Goal: Information Seeking & Learning: Learn about a topic

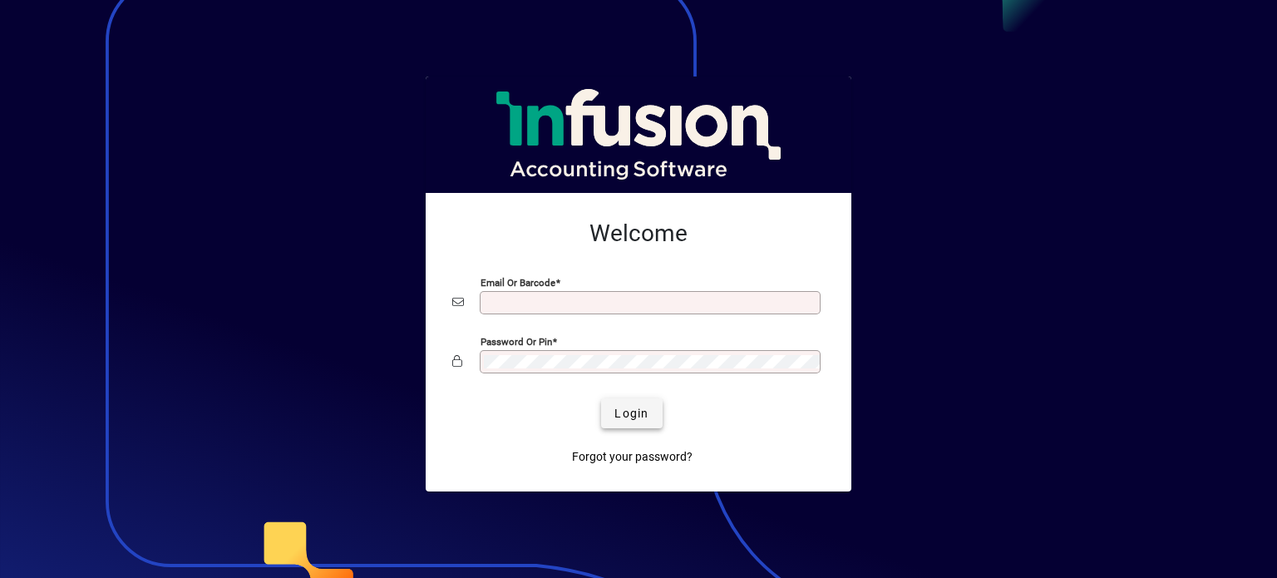
type input "**********"
click at [632, 413] on span "Login" at bounding box center [631, 413] width 34 height 17
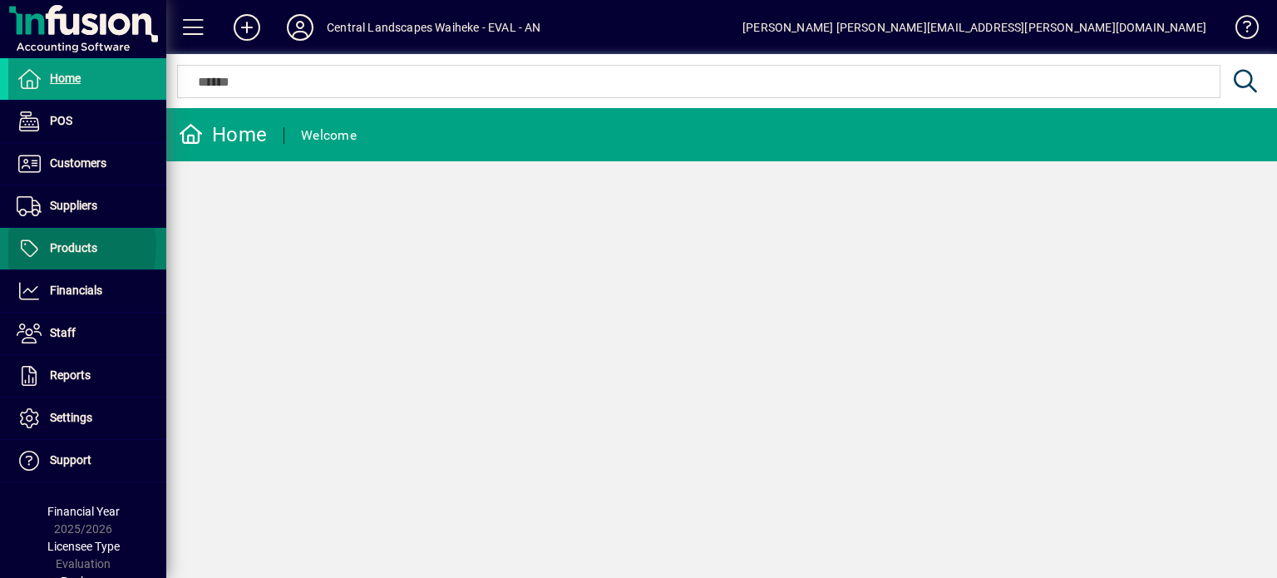
click at [47, 246] on span "Products" at bounding box center [52, 249] width 89 height 20
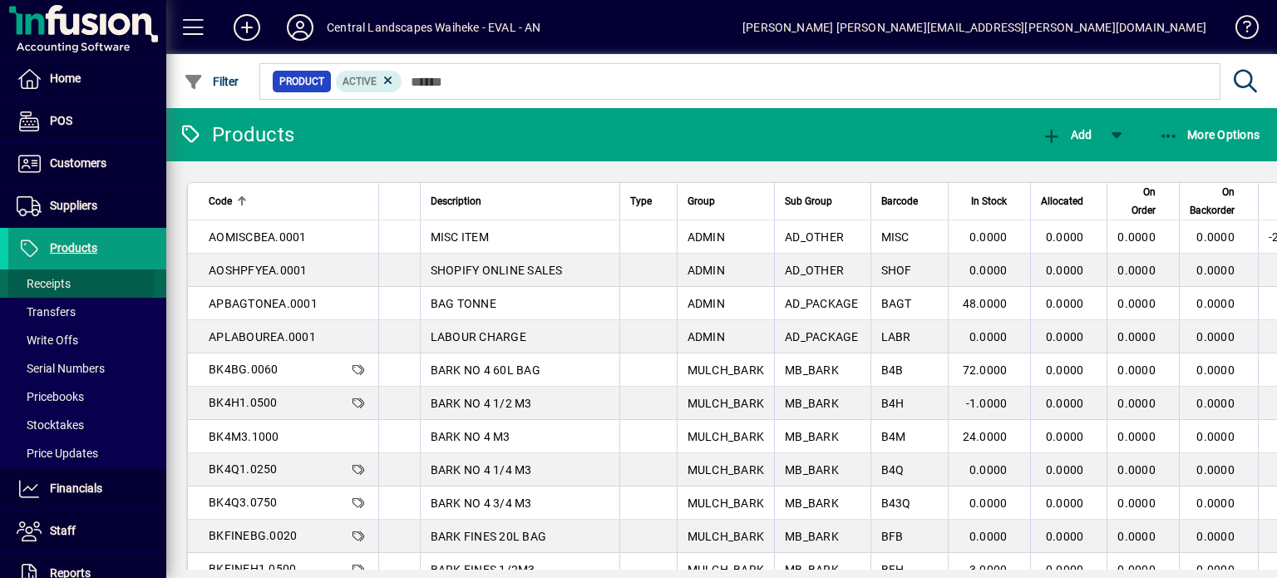
click at [44, 280] on span "Receipts" at bounding box center [44, 283] width 54 height 13
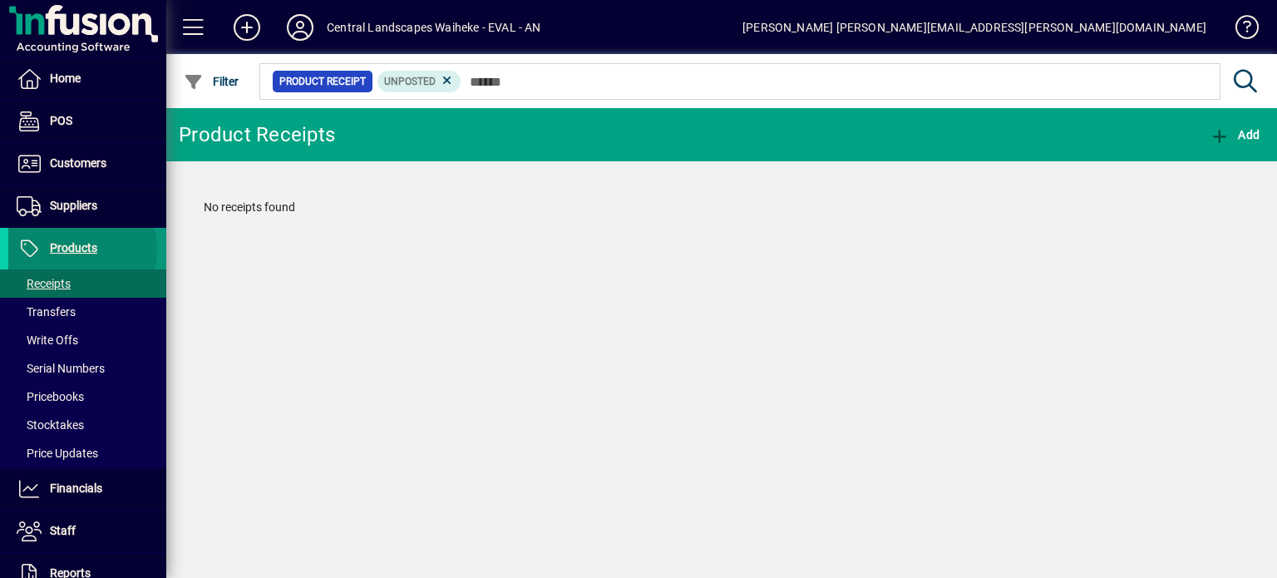
click at [75, 249] on span "Products" at bounding box center [73, 247] width 47 height 13
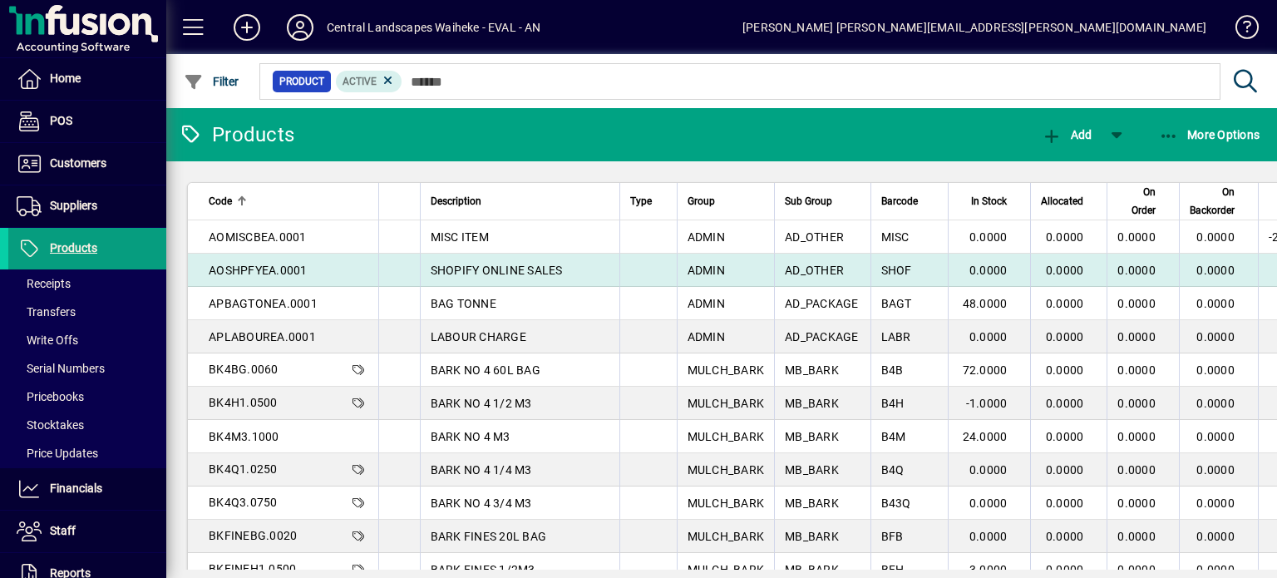
click at [283, 283] on td "AOSHPFYEA.0001" at bounding box center [283, 269] width 190 height 33
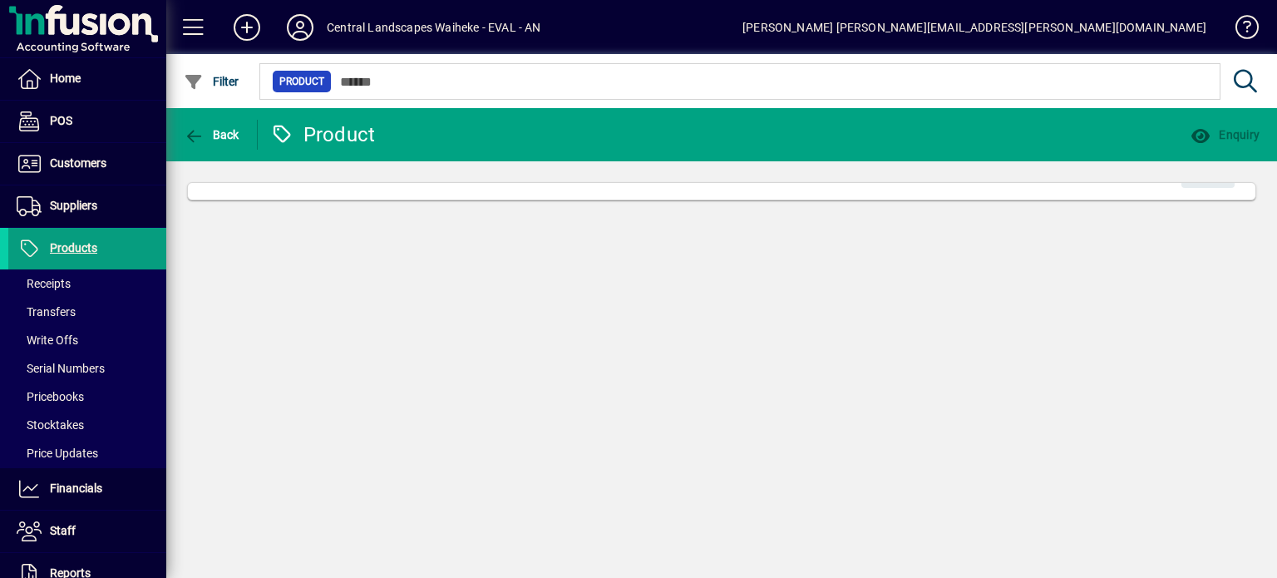
click at [283, 283] on div "Back Product Enquiry Edit" at bounding box center [721, 343] width 1110 height 470
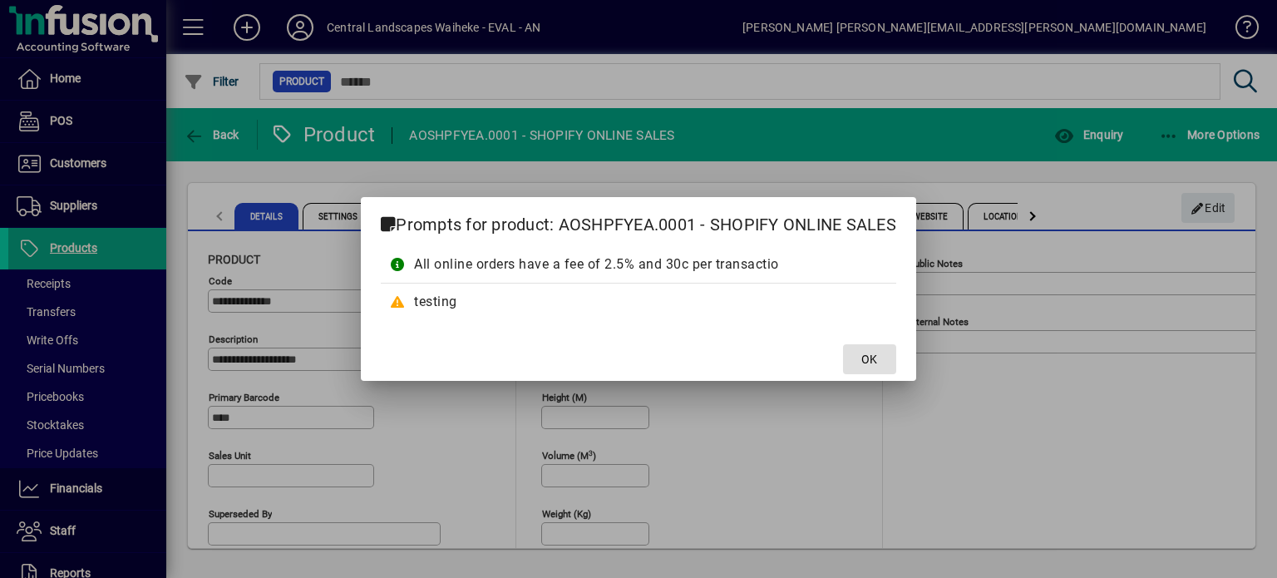
click at [881, 358] on span at bounding box center [869, 359] width 53 height 40
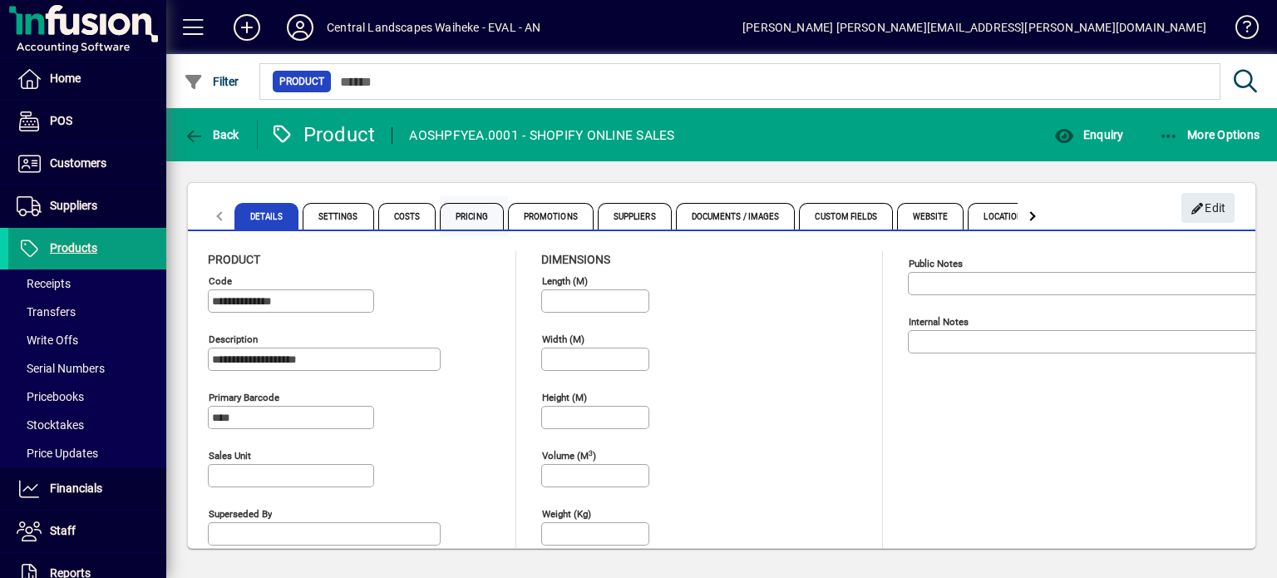
click at [455, 215] on span "Pricing" at bounding box center [472, 216] width 64 height 27
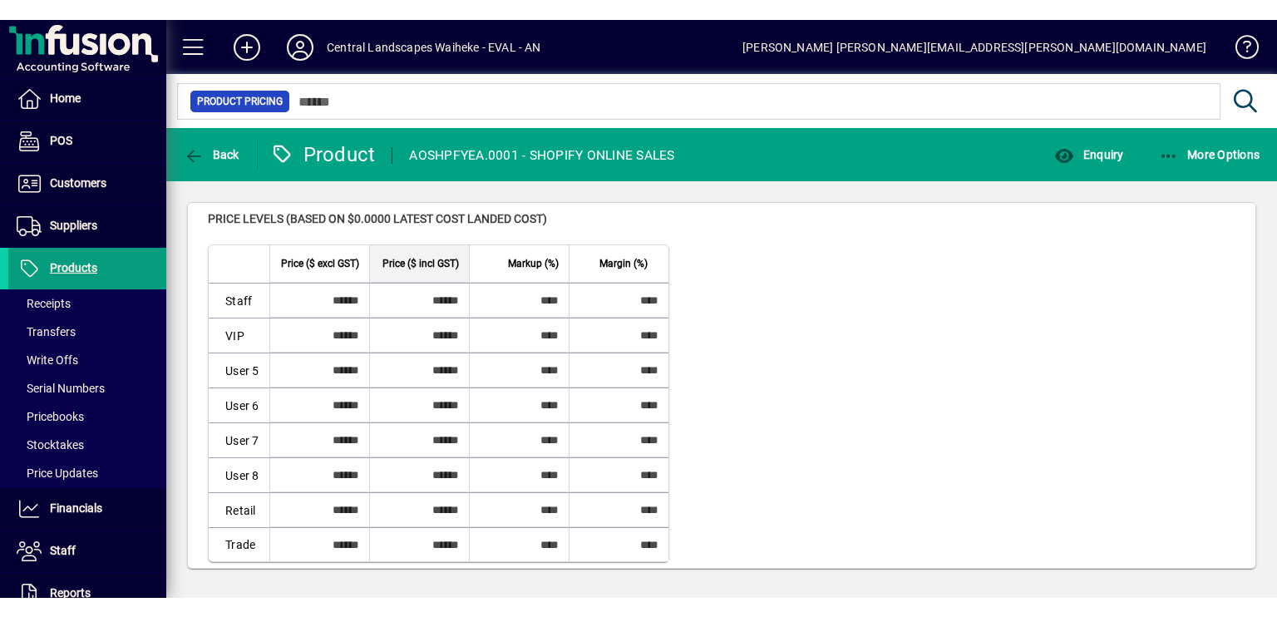
scroll to position [181, 0]
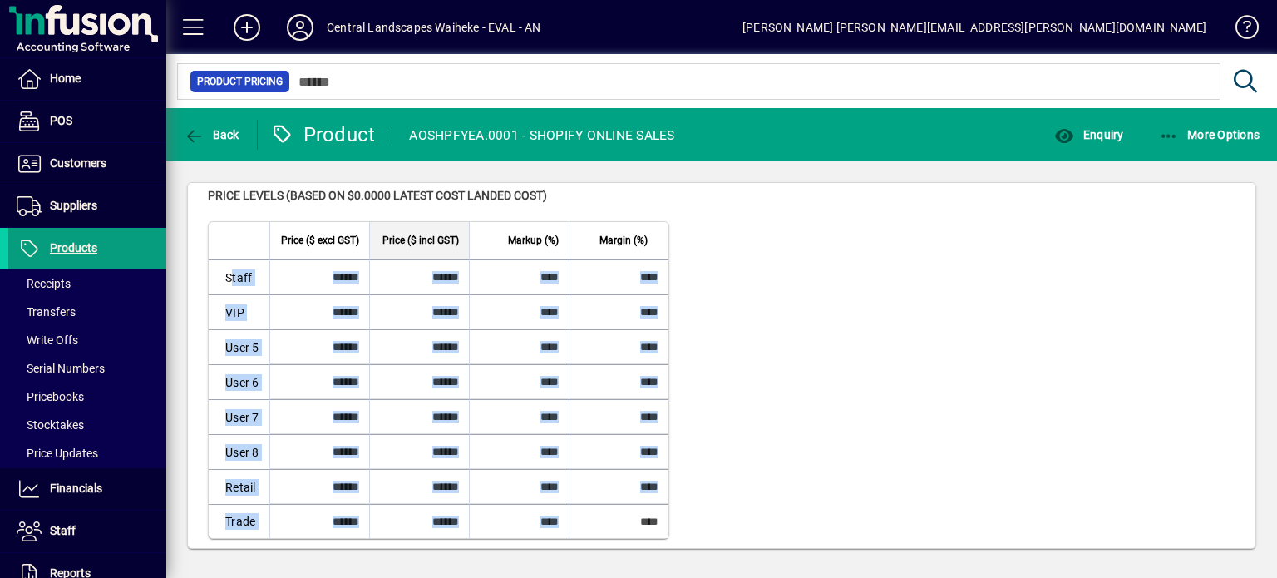
drag, startPoint x: 221, startPoint y: 269, endPoint x: 659, endPoint y: 524, distance: 506.5
click at [659, 524] on tbody "Staff ****** ****** **** **** VIP ****** ****** **** **** User 5 ****** ****** …" at bounding box center [439, 398] width 460 height 278
copy tbody "Staff VIP User 5 User 6 User 7 User 8 Retail Trade"
